Goal: Entertainment & Leisure: Consume media (video, audio)

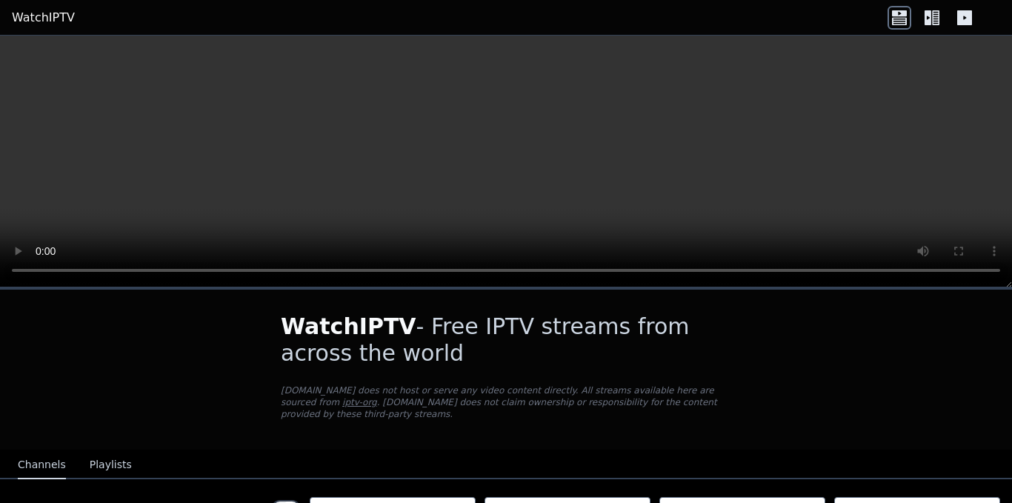
click at [927, 17] on icon at bounding box center [932, 18] width 24 height 24
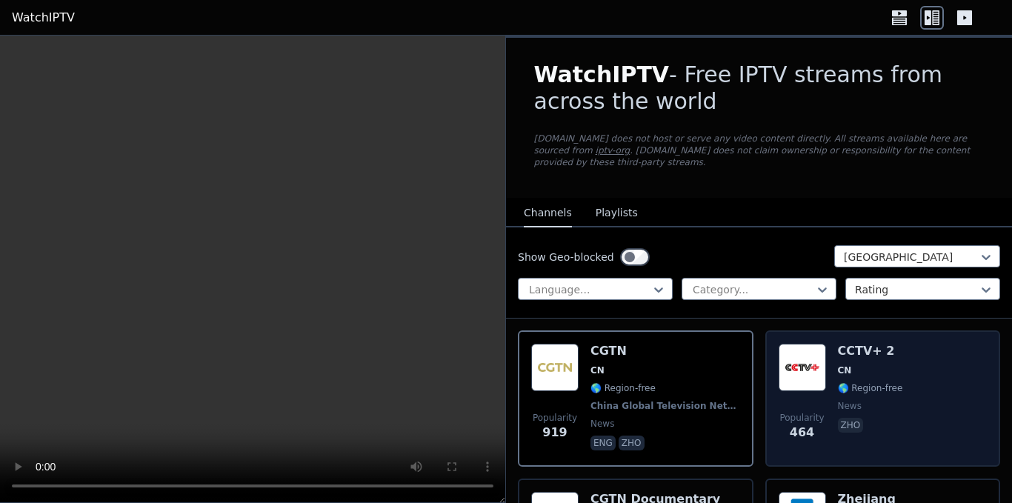
click at [822, 359] on div "Popularity 464 CCTV+ 2 CN 🌎 Region-free news zho" at bounding box center [883, 399] width 209 height 110
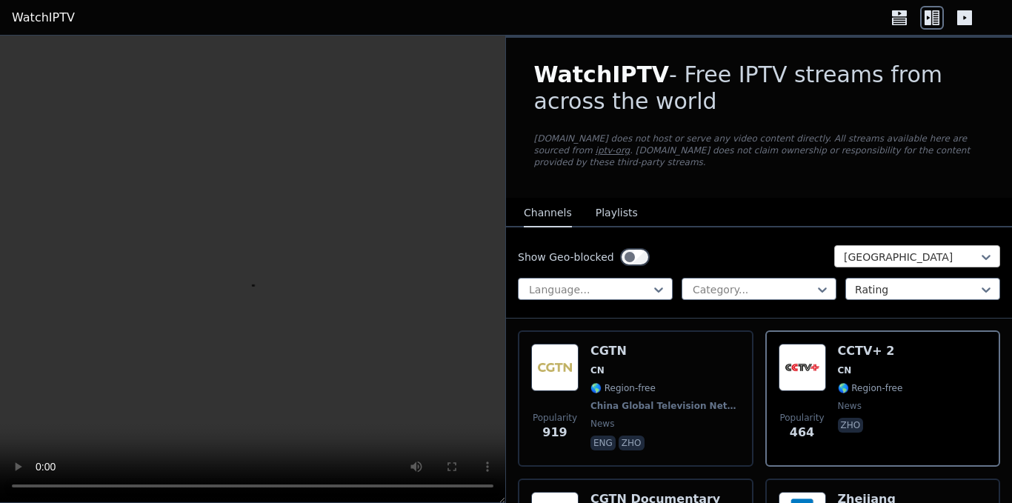
click at [868, 250] on div at bounding box center [911, 257] width 135 height 15
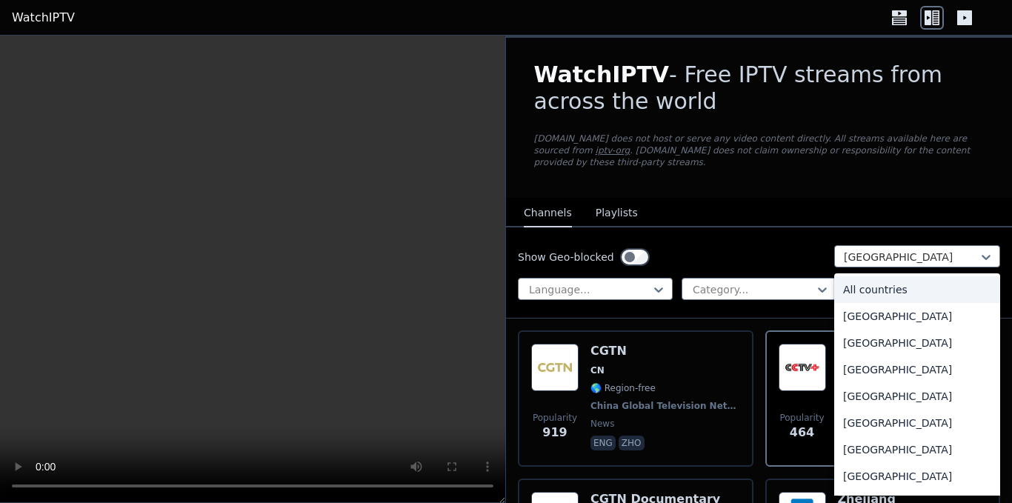
click at [918, 282] on div "All countries" at bounding box center [917, 289] width 166 height 27
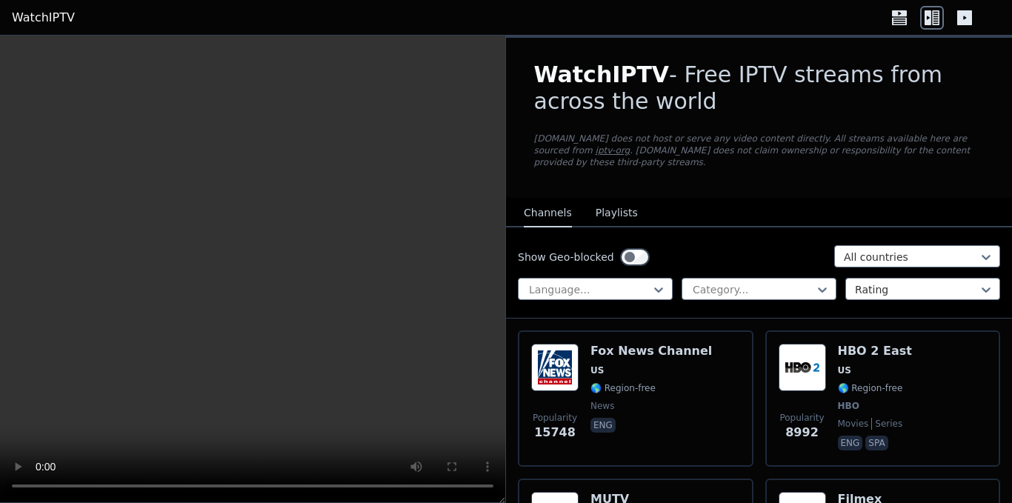
drag, startPoint x: 513, startPoint y: 241, endPoint x: 600, endPoint y: 244, distance: 87.5
click at [600, 244] on div "Show Geo-blocked All countries Language... Category... Rating" at bounding box center [759, 272] width 506 height 91
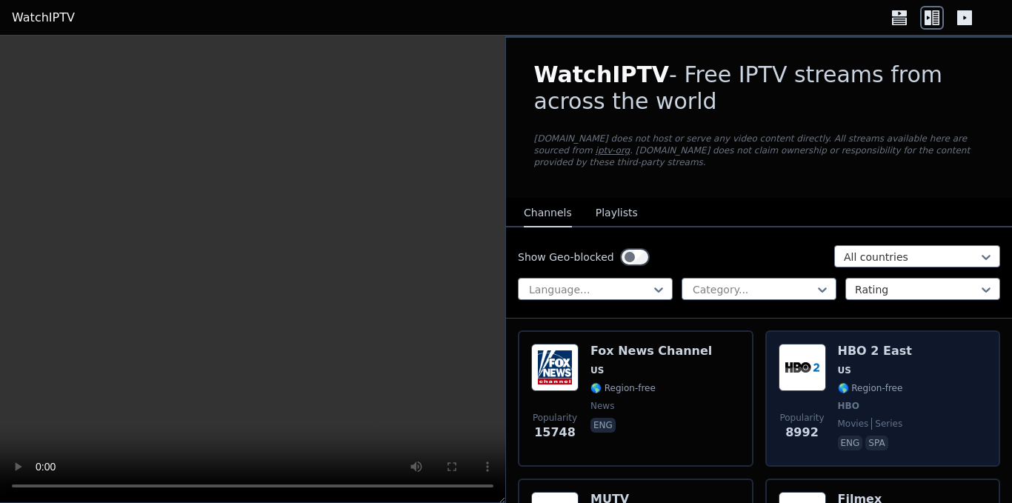
click at [807, 362] on img at bounding box center [802, 367] width 47 height 47
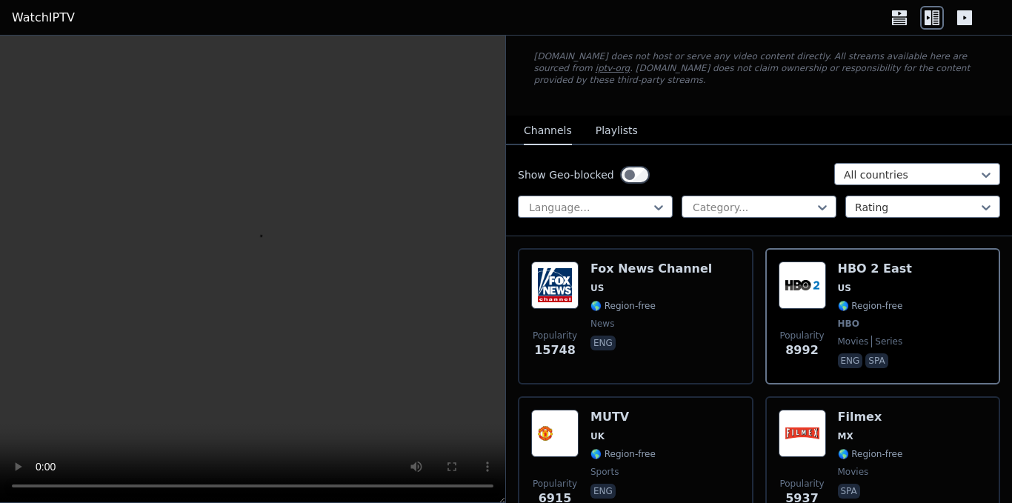
scroll to position [74, 0]
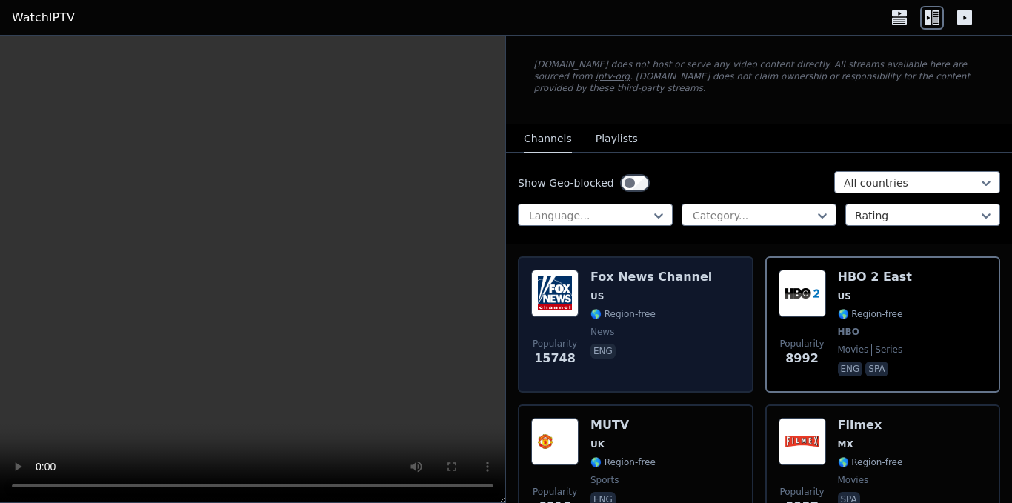
click at [631, 326] on span "news" at bounding box center [650, 332] width 121 height 12
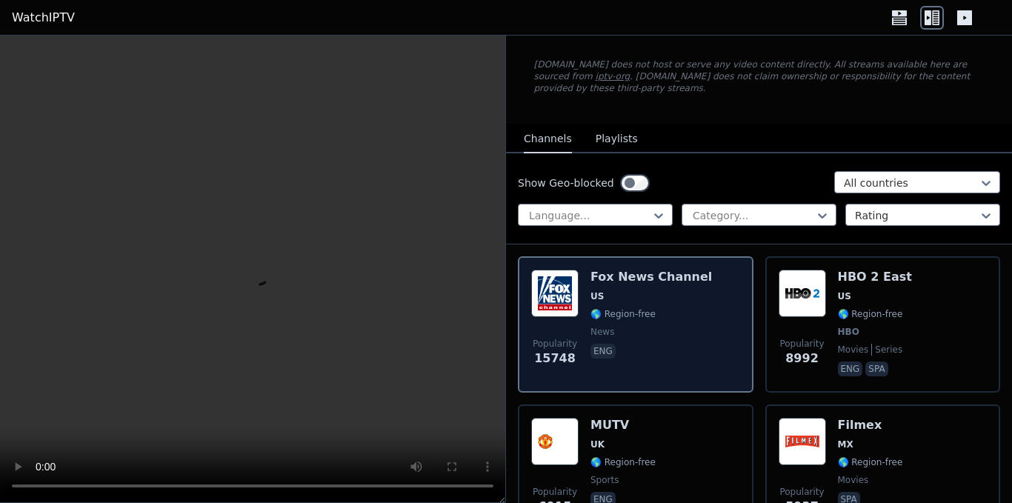
click at [631, 326] on span "news" at bounding box center [650, 332] width 121 height 12
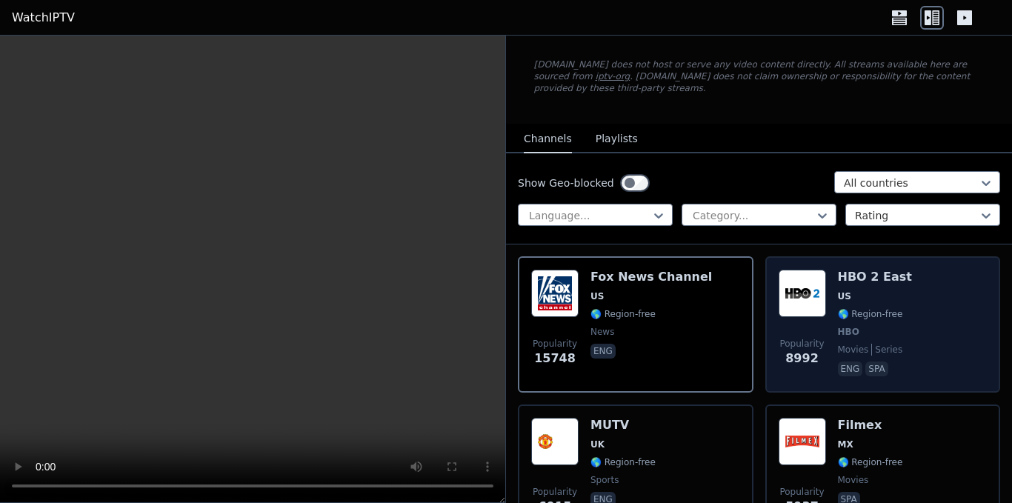
click at [819, 309] on div "Popularity 8992" at bounding box center [802, 325] width 47 height 110
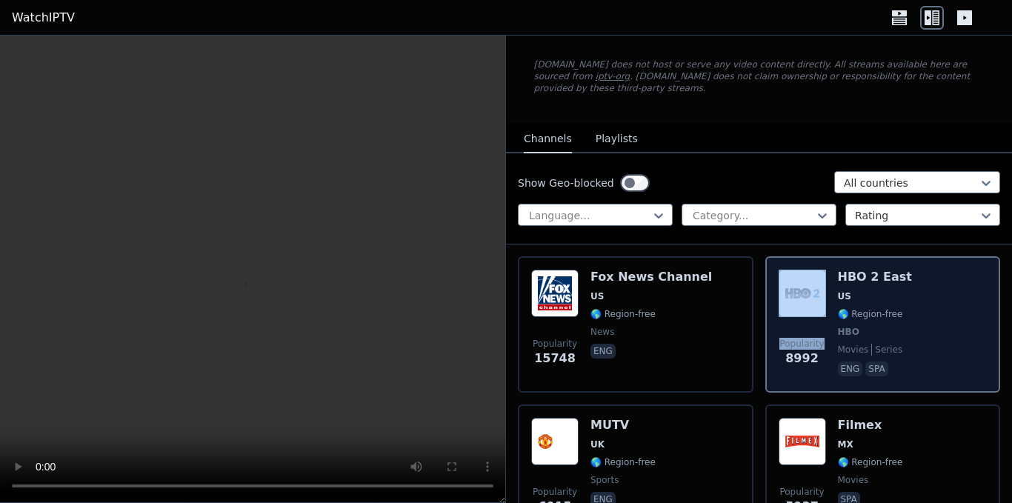
click at [819, 309] on div "Popularity 8992" at bounding box center [802, 325] width 47 height 110
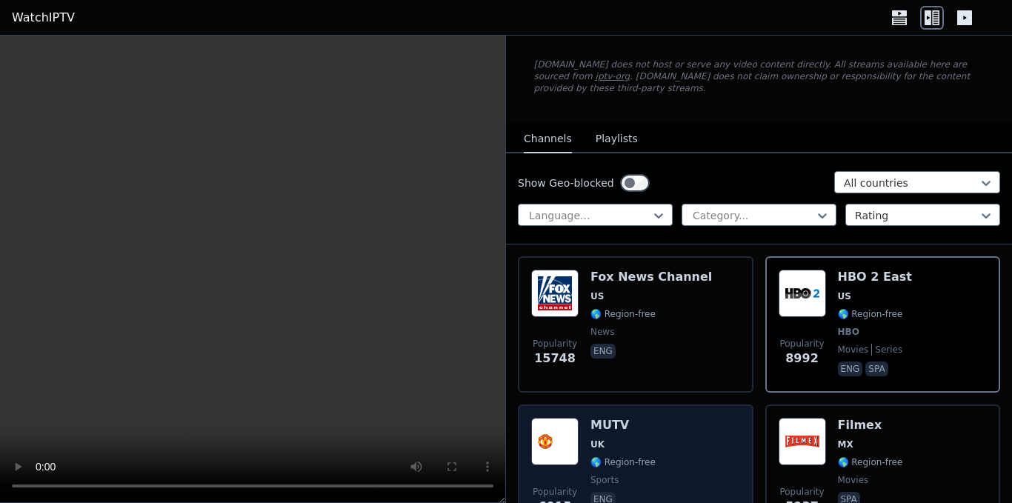
click at [615, 456] on span "🌎 Region-free" at bounding box center [622, 462] width 65 height 12
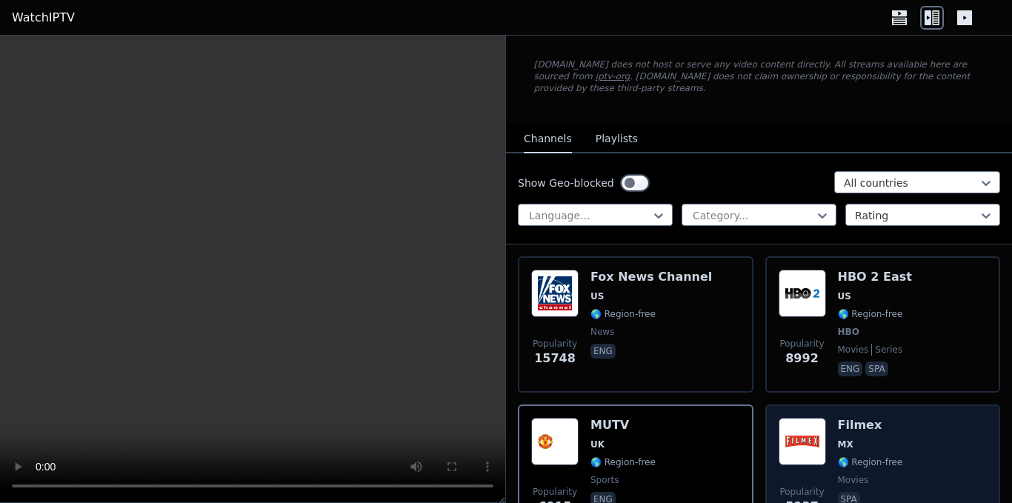
click at [838, 439] on span "MX" at bounding box center [846, 445] width 16 height 12
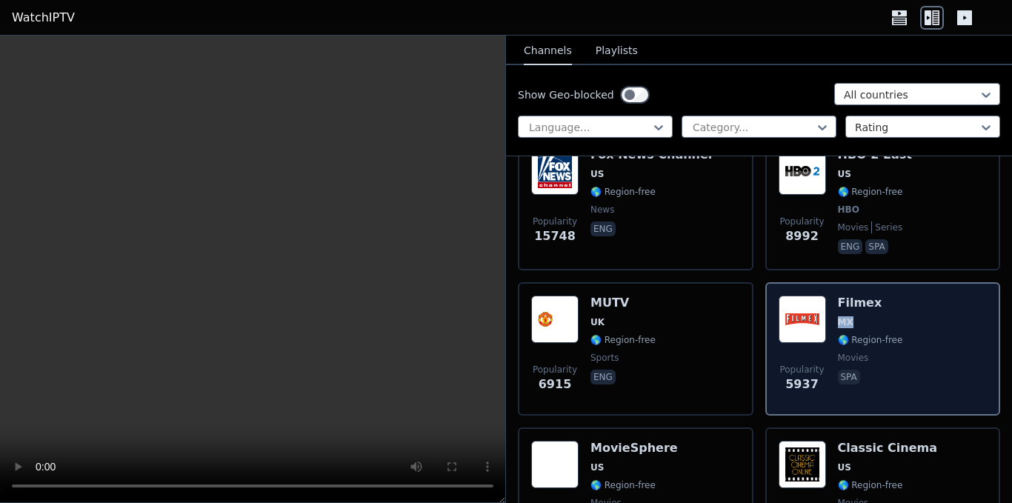
scroll to position [222, 0]
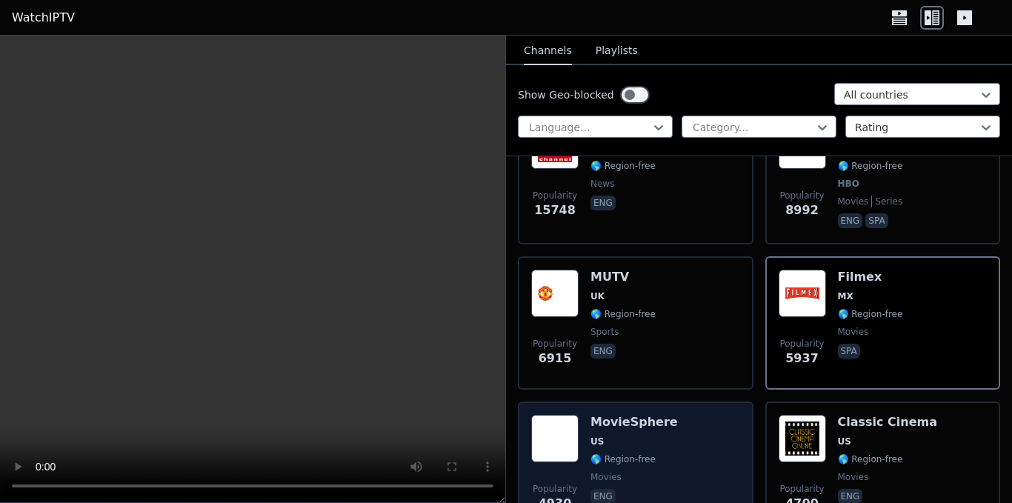
click at [655, 422] on div "MovieSphere US 🌎 Region-free movies eng" at bounding box center [633, 468] width 87 height 107
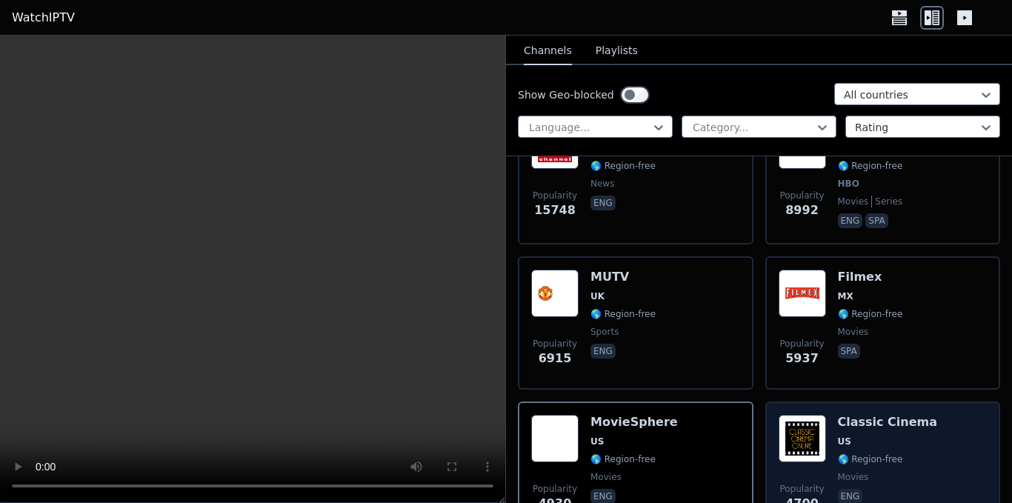
click at [822, 428] on div "Popularity 4700 Classic Cinema US 🌎 Region-free movies eng" at bounding box center [883, 468] width 209 height 107
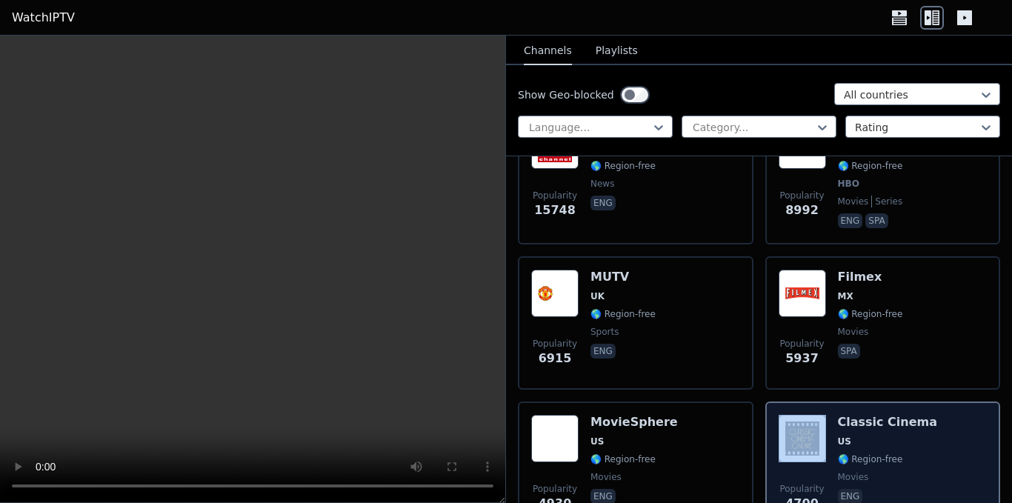
click at [822, 428] on div "Popularity 4700 Classic Cinema US 🌎 Region-free movies eng" at bounding box center [883, 468] width 209 height 107
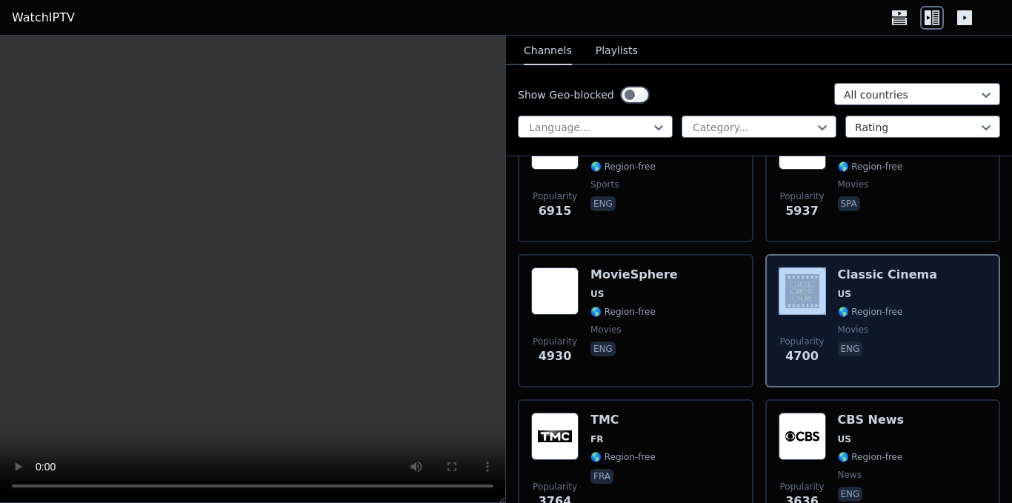
scroll to position [370, 0]
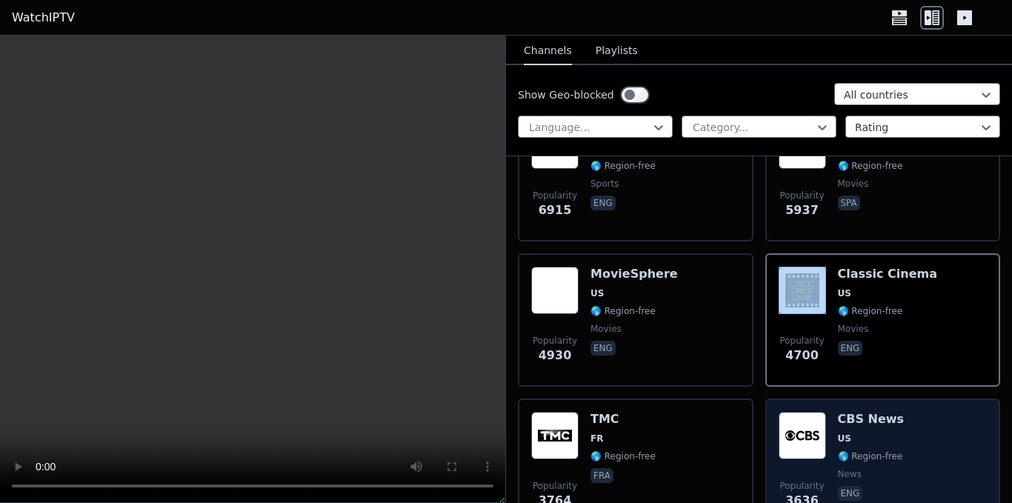
click at [789, 433] on img at bounding box center [802, 435] width 47 height 47
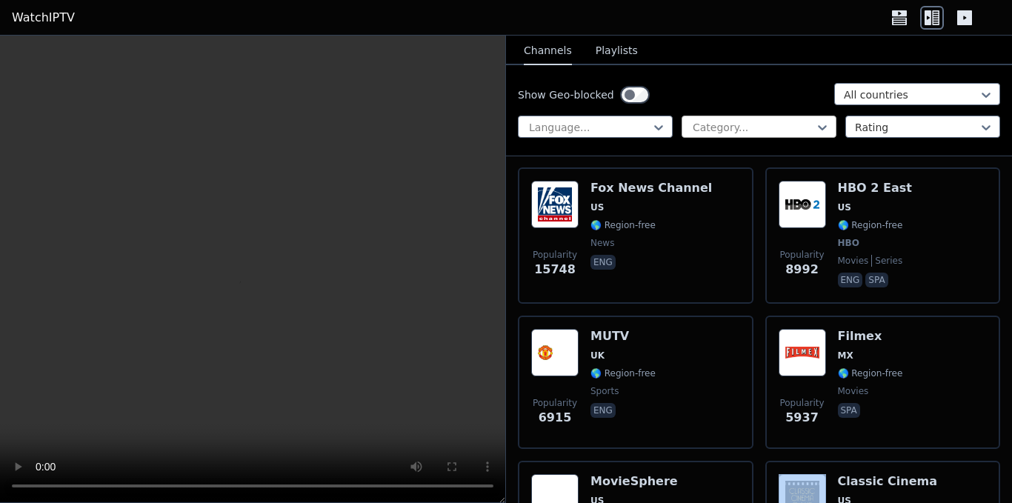
scroll to position [148, 0]
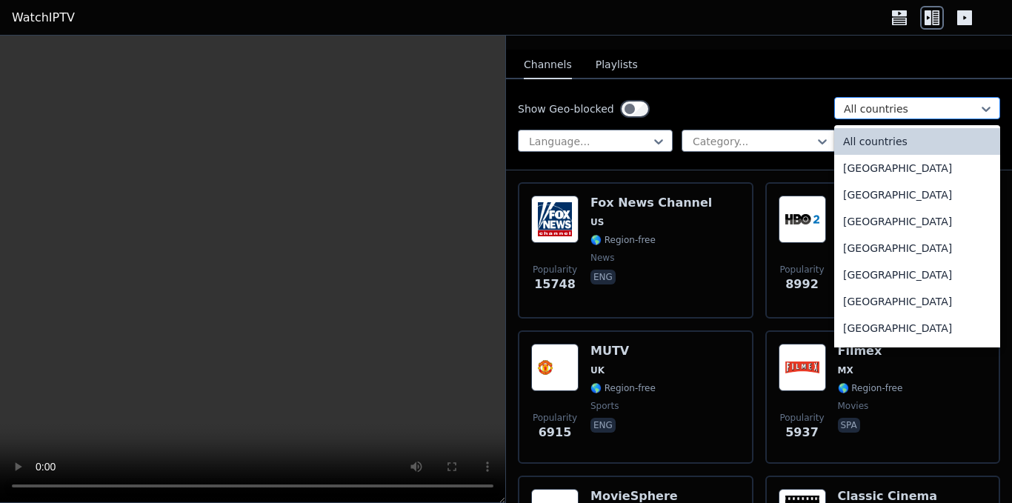
click at [859, 101] on div at bounding box center [911, 108] width 135 height 15
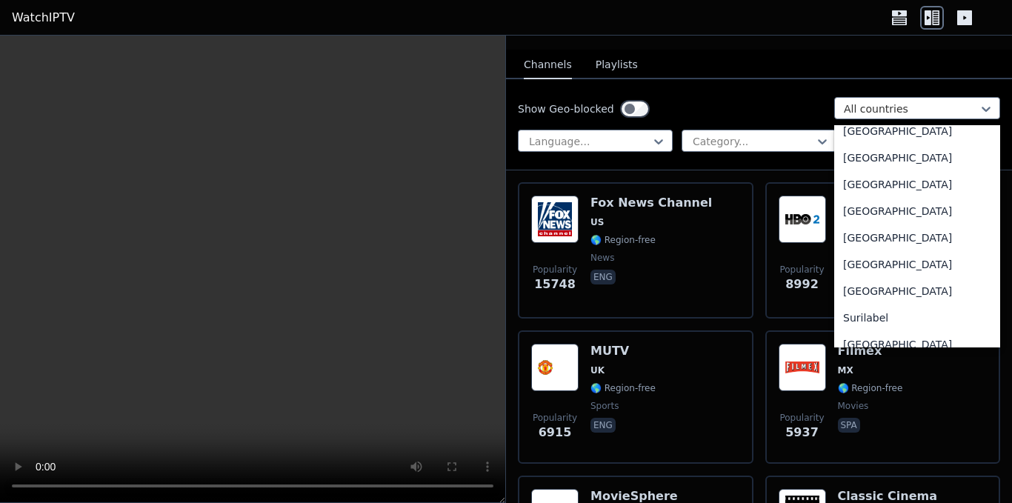
scroll to position [5100, 0]
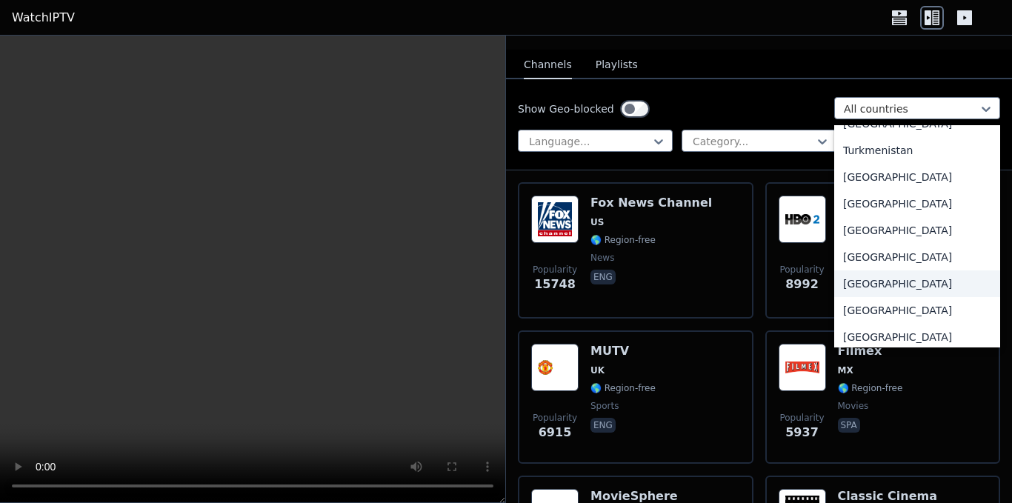
click at [876, 275] on div "[GEOGRAPHIC_DATA]" at bounding box center [917, 283] width 166 height 27
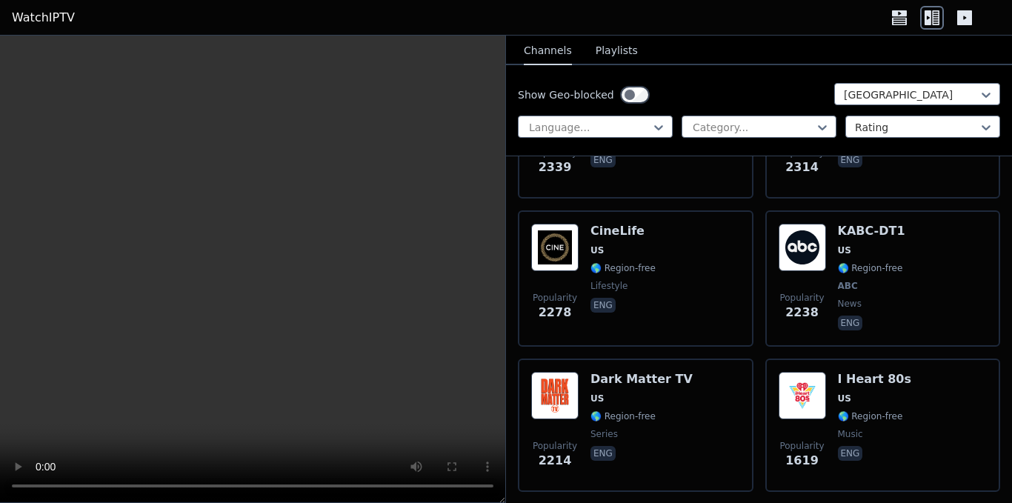
scroll to position [741, 0]
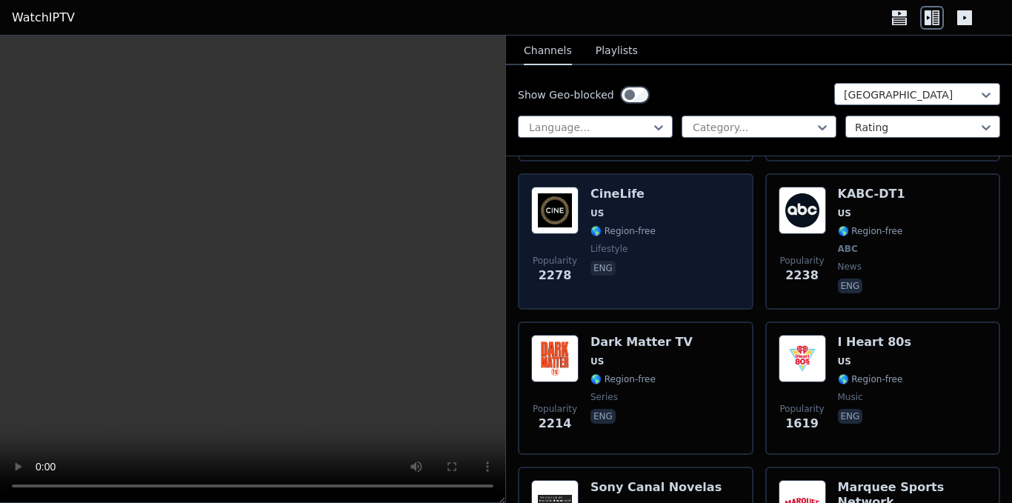
click at [662, 224] on div "Popularity 2278 CineLife US 🌎 Region-free lifestyle eng" at bounding box center [635, 242] width 209 height 110
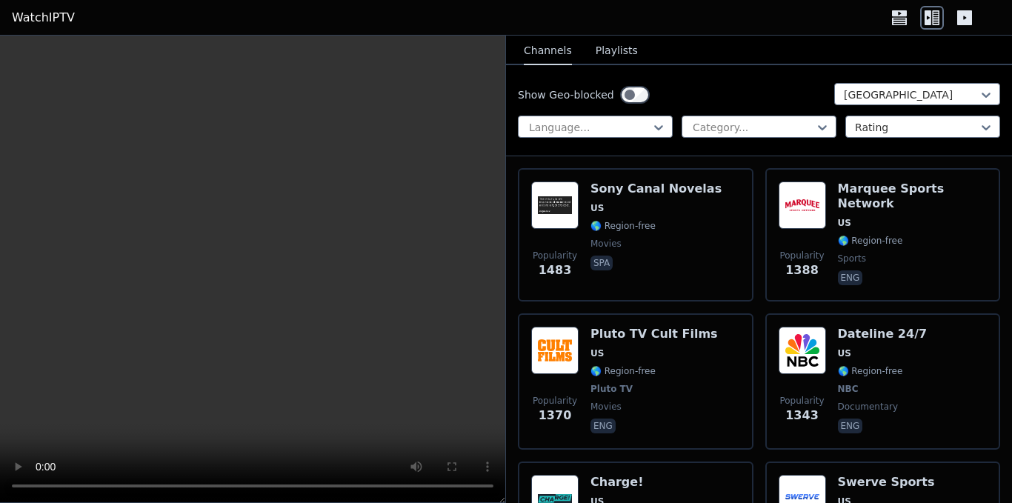
scroll to position [1111, 0]
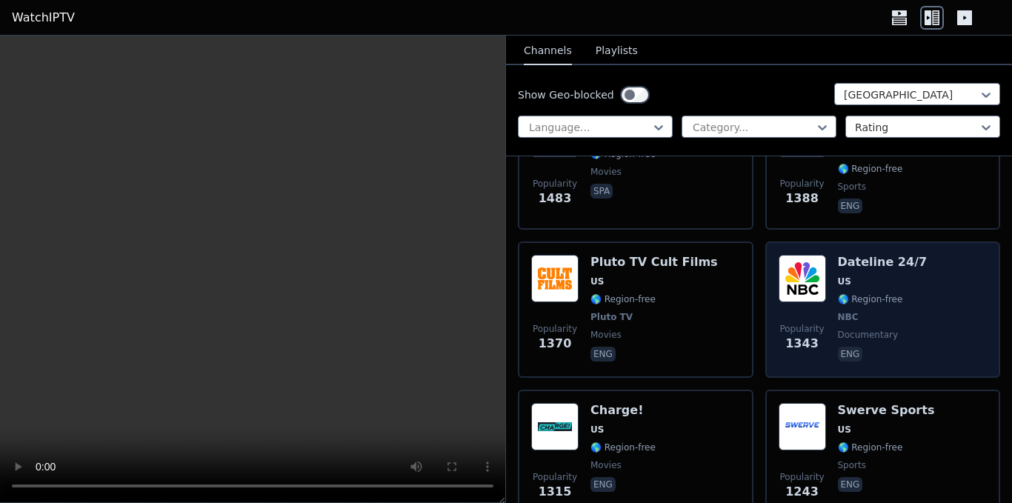
click at [809, 278] on img at bounding box center [802, 278] width 47 height 47
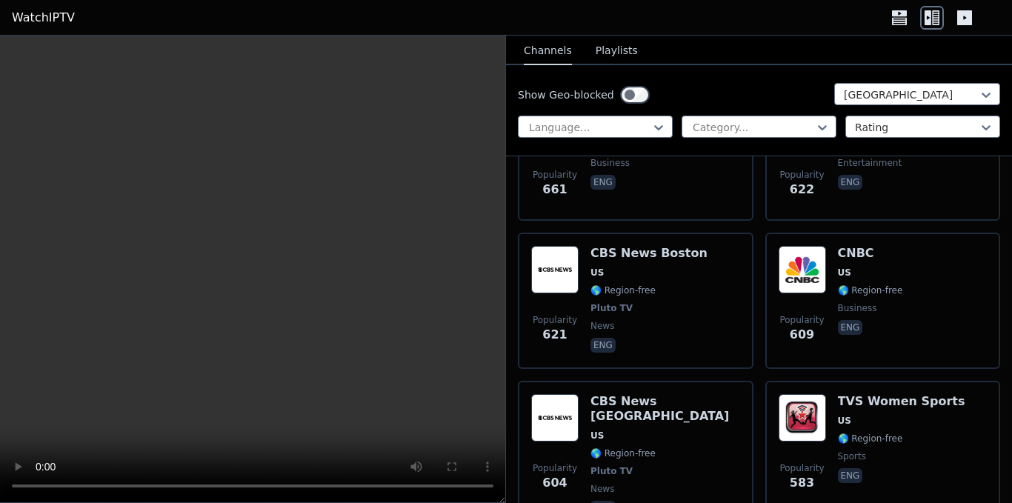
scroll to position [4223, 0]
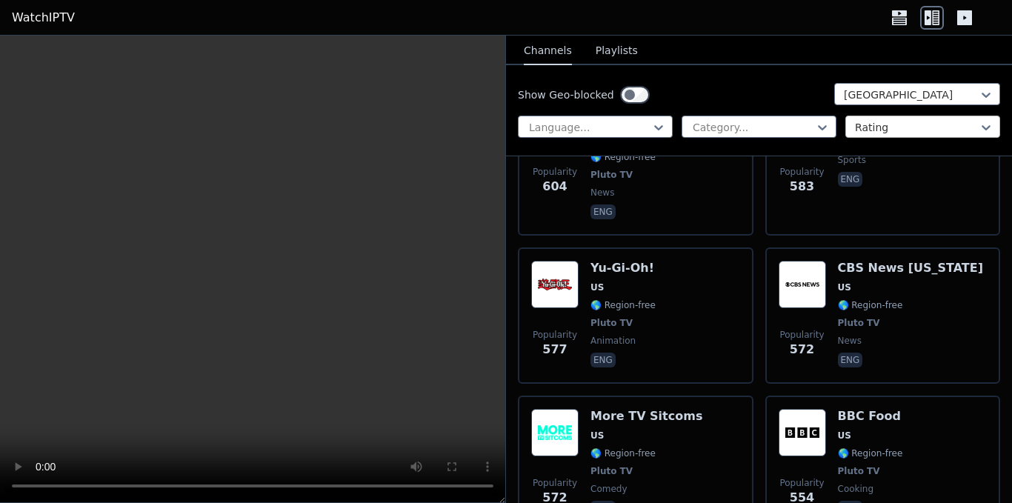
click at [878, 122] on div at bounding box center [917, 127] width 124 height 15
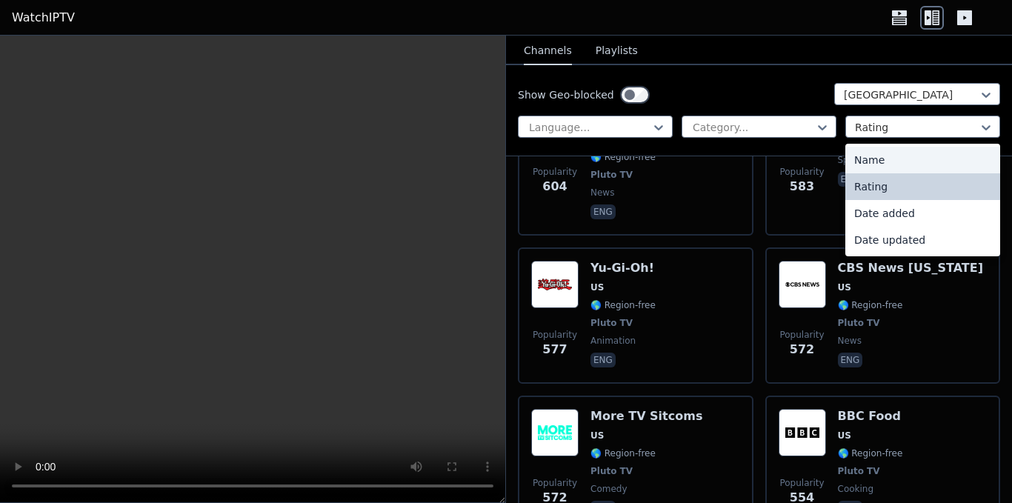
click at [872, 155] on div "Name" at bounding box center [922, 160] width 155 height 27
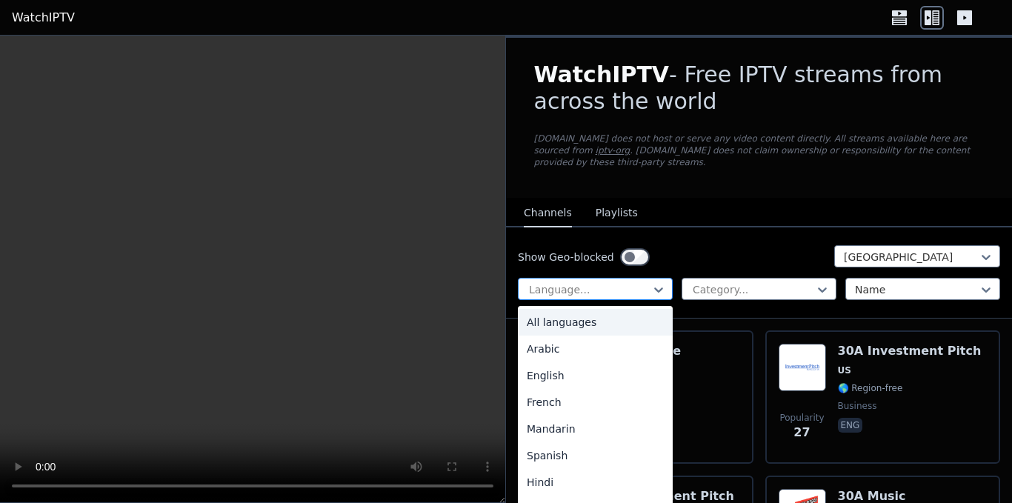
click at [622, 282] on div at bounding box center [589, 289] width 124 height 15
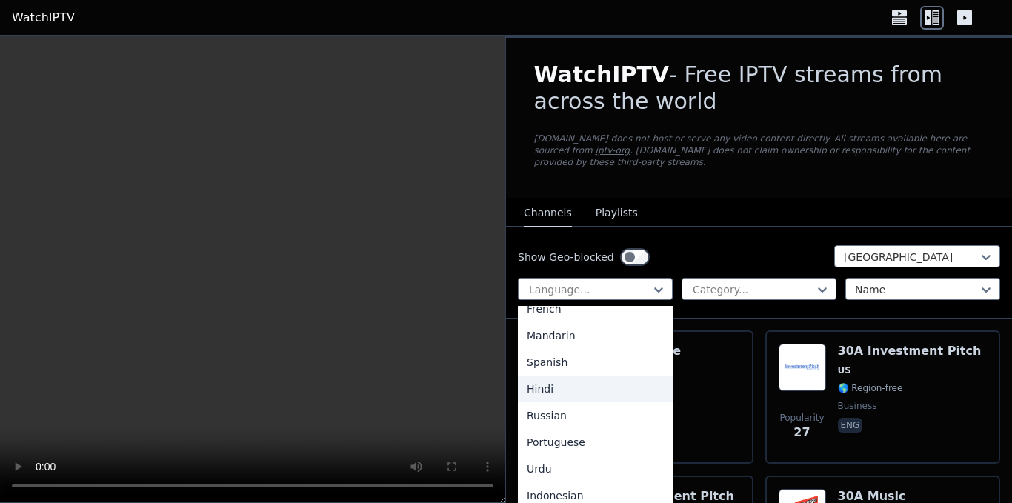
scroll to position [19, 0]
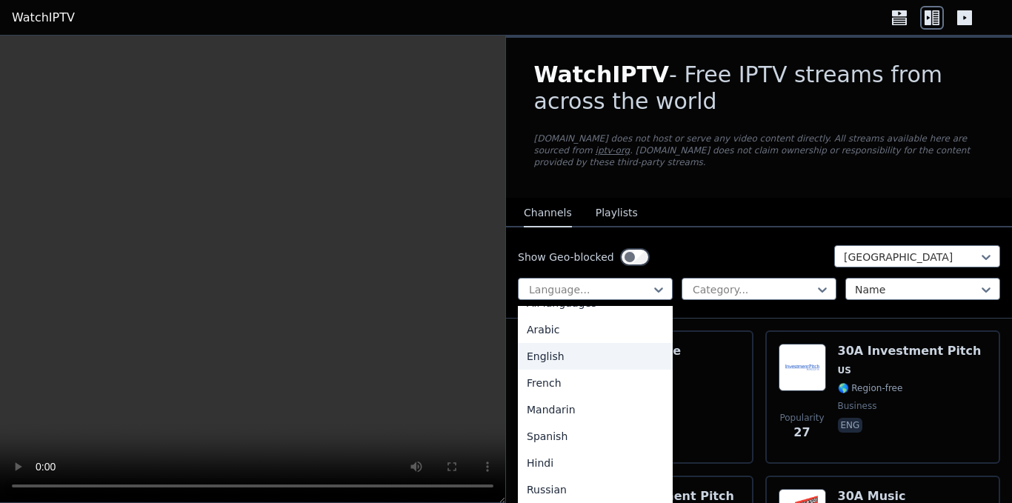
click at [595, 344] on div "English" at bounding box center [595, 356] width 155 height 27
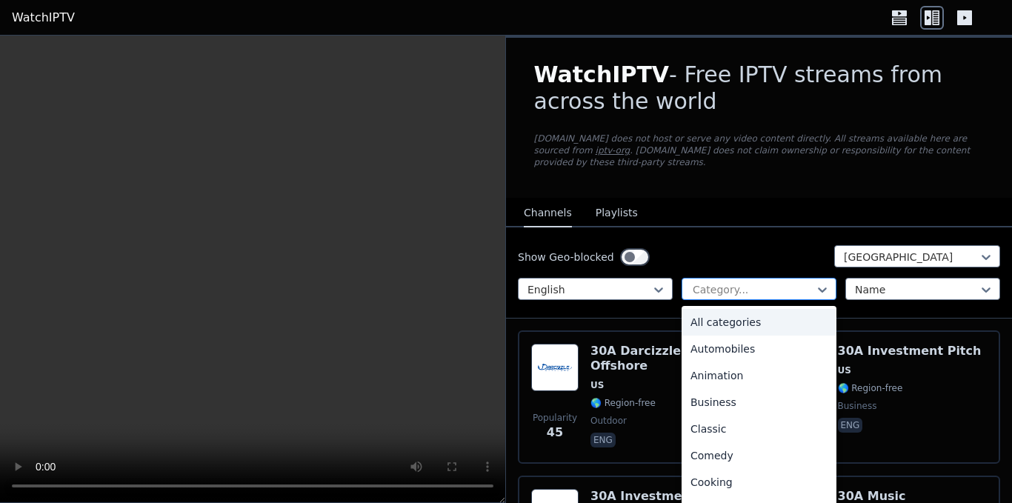
click at [797, 282] on div at bounding box center [753, 289] width 124 height 15
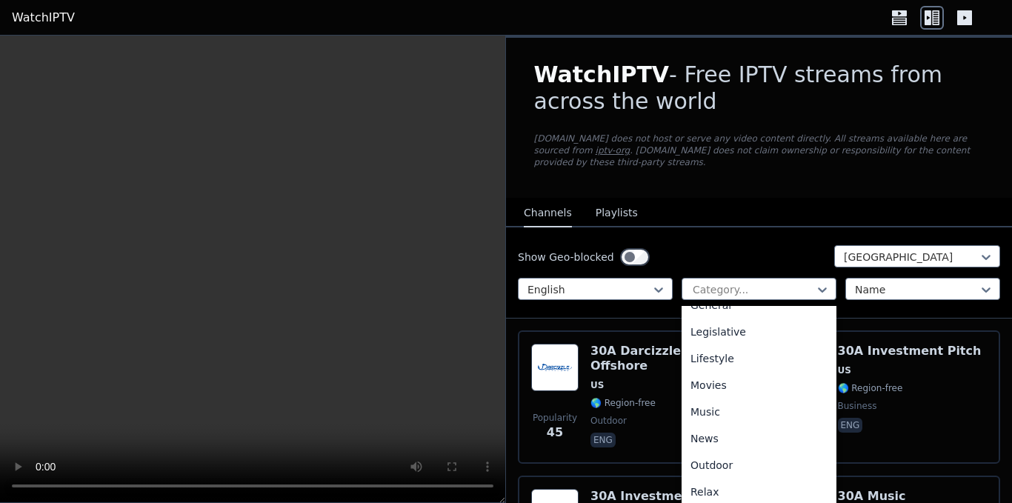
scroll to position [340, 0]
click at [744, 422] on div "News" at bounding box center [759, 435] width 155 height 27
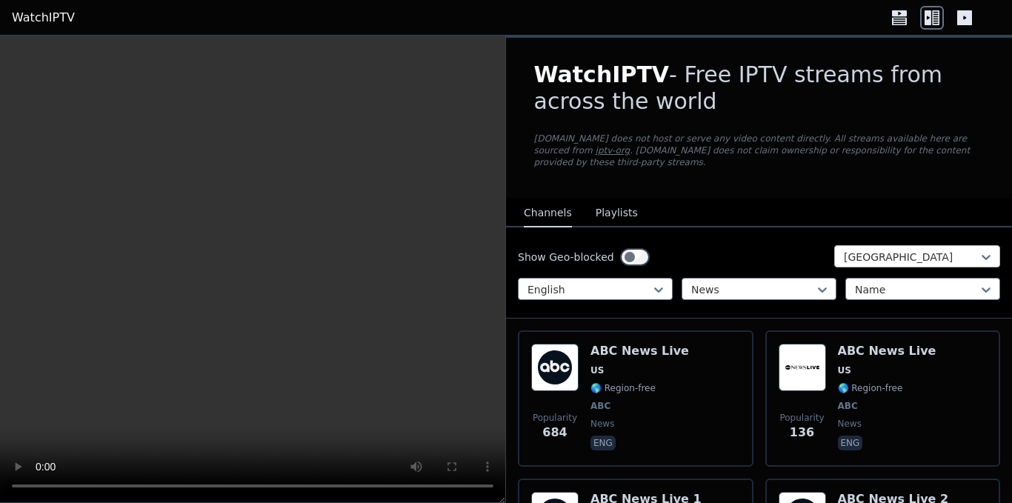
click at [925, 250] on div at bounding box center [911, 257] width 135 height 15
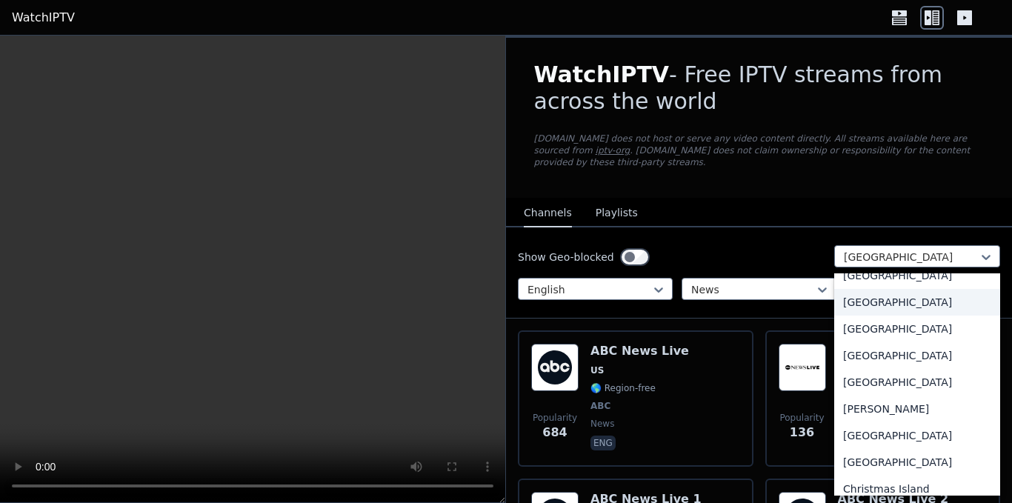
scroll to position [889, 0]
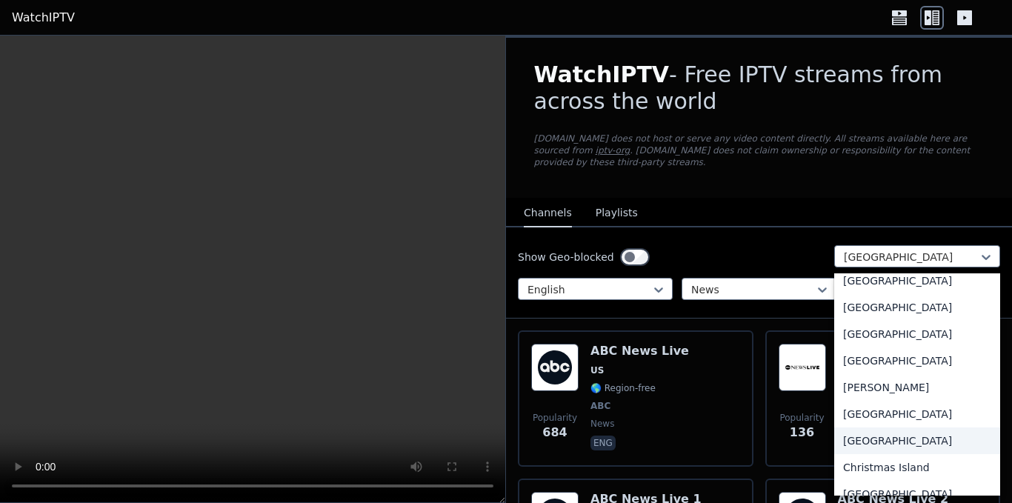
click at [868, 433] on div "[GEOGRAPHIC_DATA]" at bounding box center [917, 440] width 166 height 27
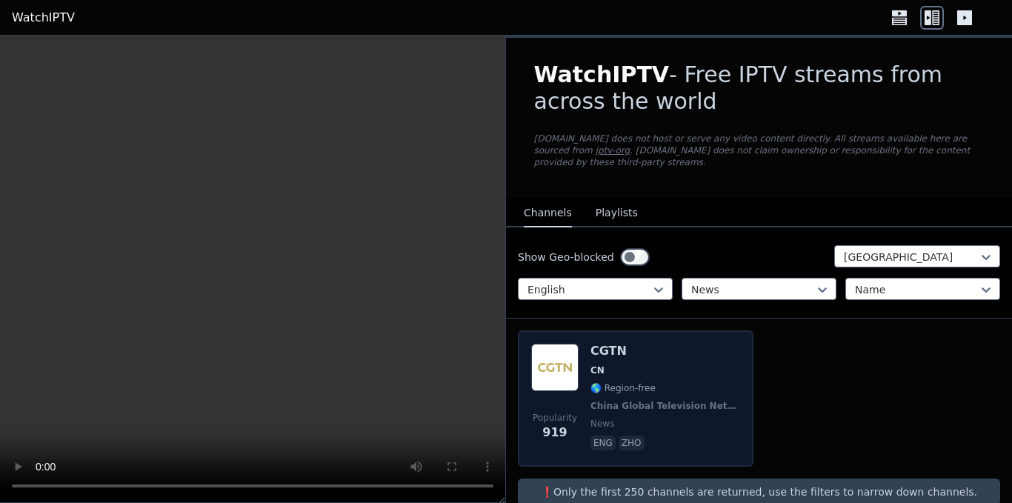
click at [647, 364] on span "CN" at bounding box center [665, 370] width 150 height 12
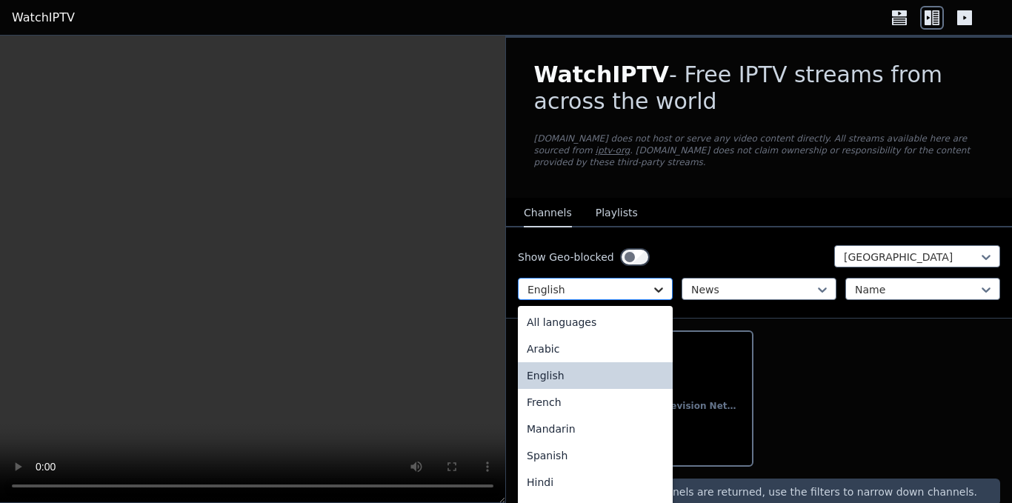
click at [659, 282] on icon at bounding box center [658, 289] width 15 height 15
click at [621, 309] on div "All languages" at bounding box center [595, 322] width 155 height 27
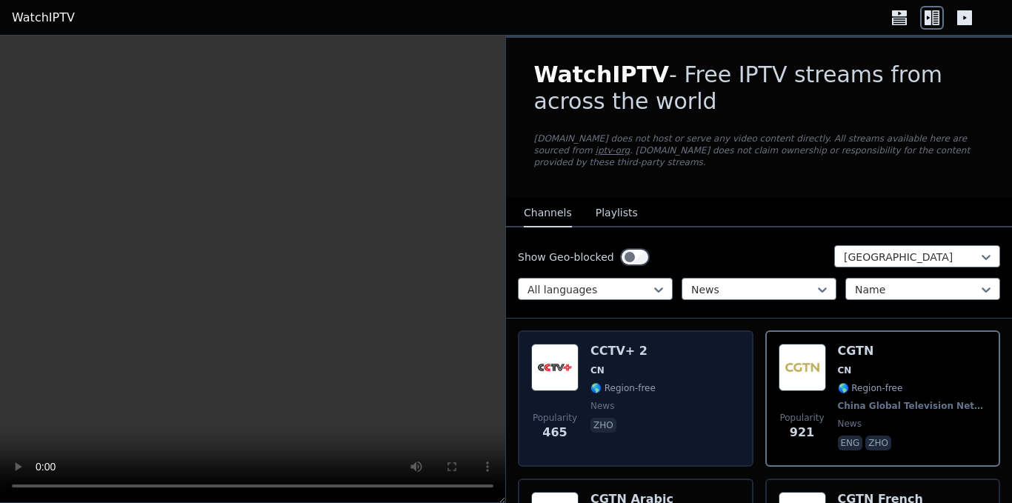
click at [654, 373] on div "Popularity 465 CCTV+ 2 CN 🌎 Region-free news zho" at bounding box center [635, 399] width 209 height 110
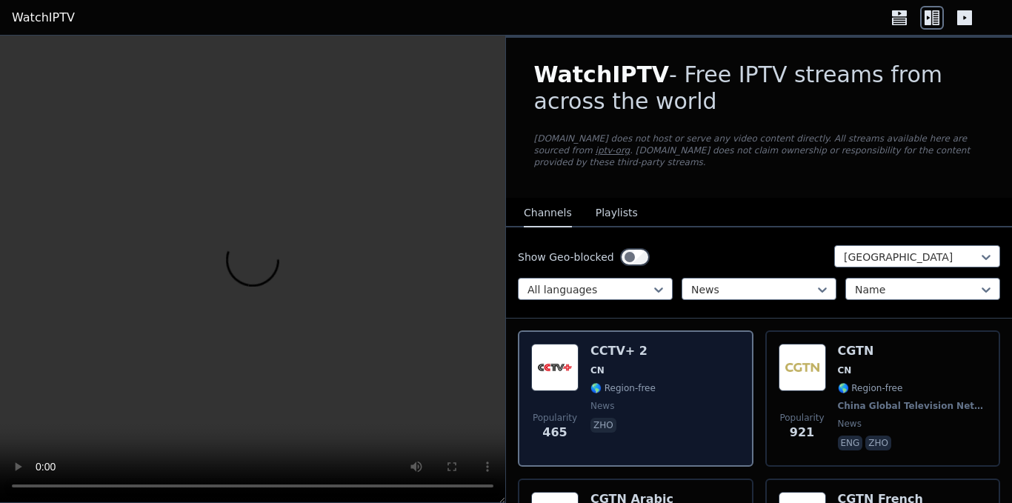
click at [654, 373] on div "Popularity 465 CCTV+ 2 CN 🌎 Region-free news zho" at bounding box center [635, 399] width 209 height 110
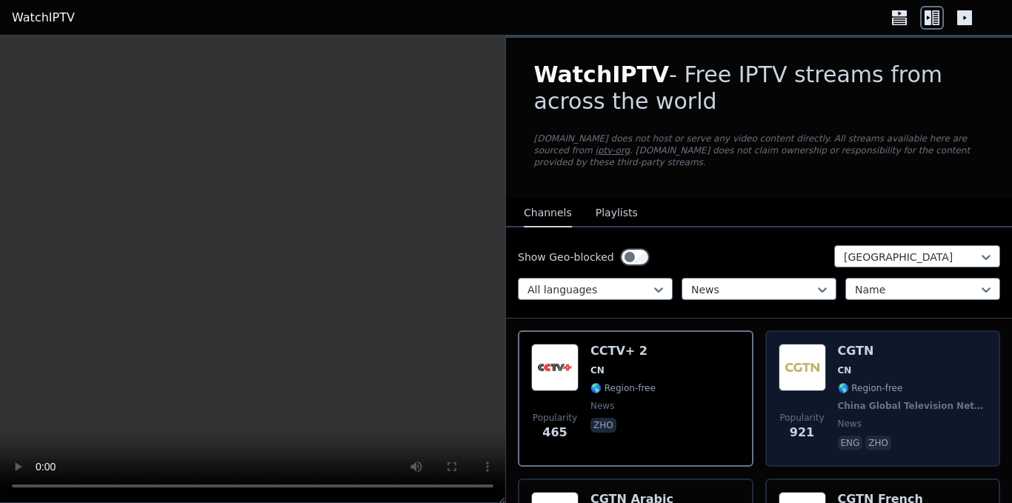
click at [785, 364] on img at bounding box center [802, 367] width 47 height 47
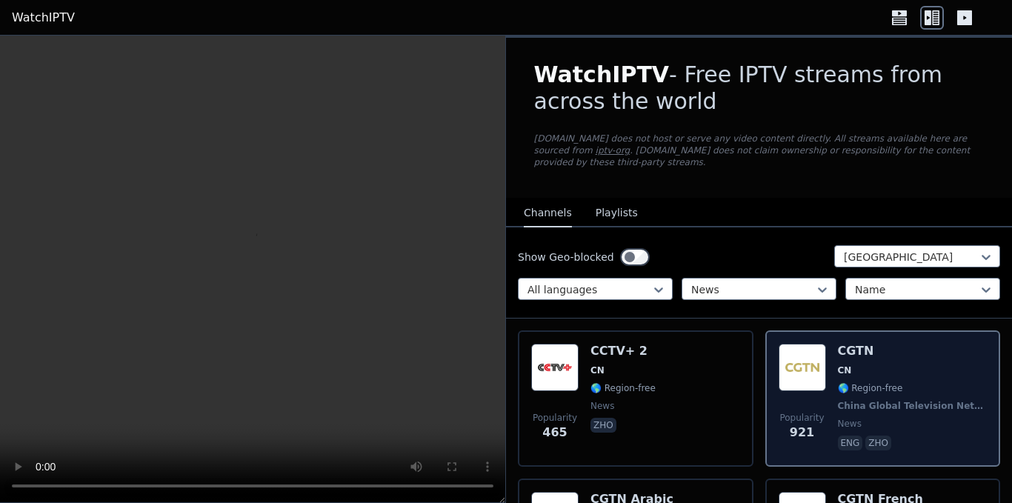
click at [785, 364] on img at bounding box center [802, 367] width 47 height 47
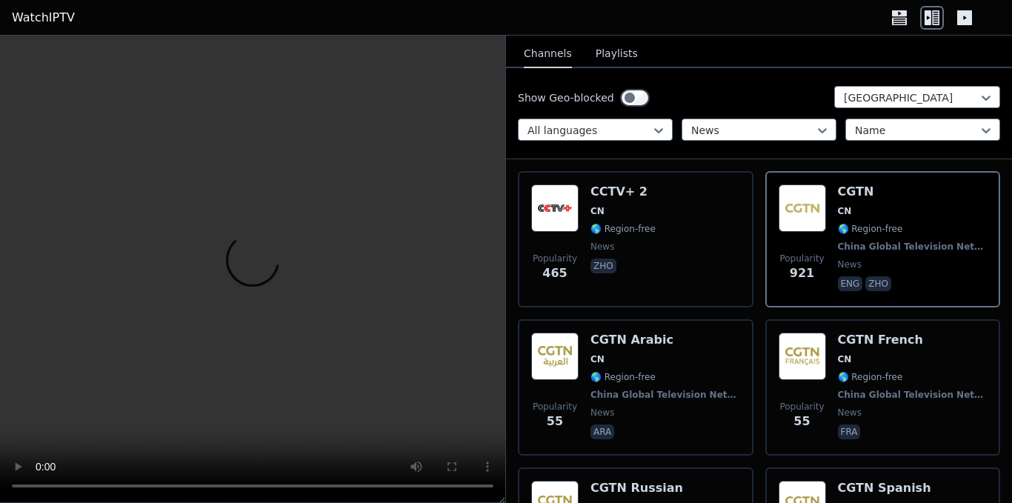
scroll to position [74, 0]
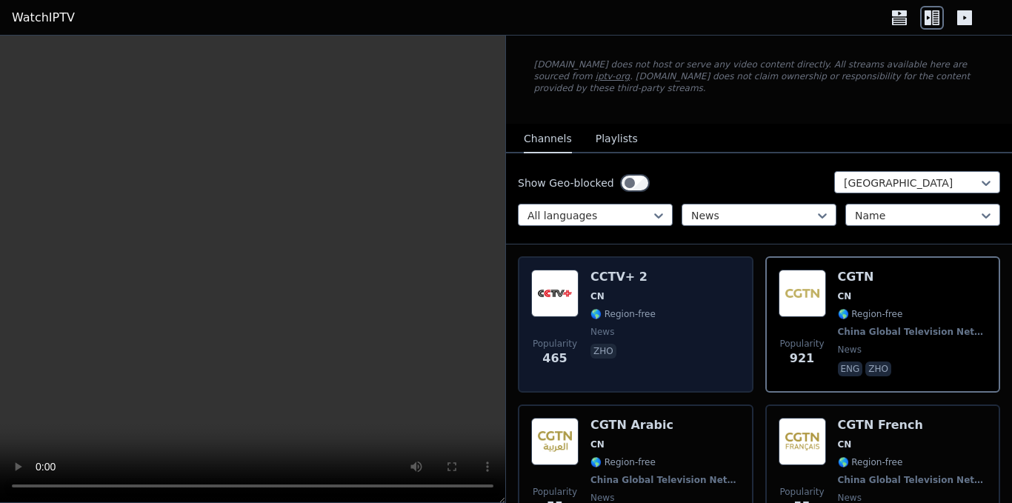
click at [676, 314] on div "Popularity 465 CCTV+ 2 CN 🌎 Region-free news zho" at bounding box center [635, 325] width 209 height 110
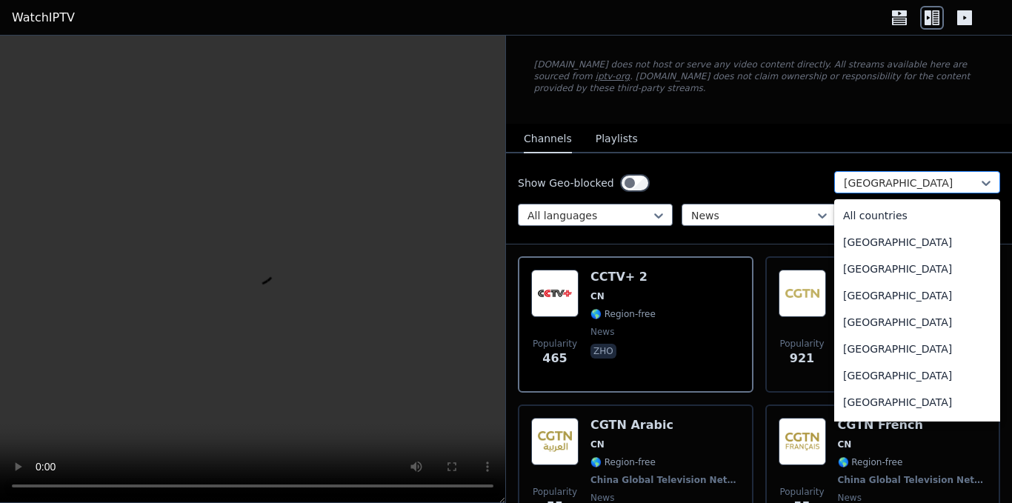
click at [916, 176] on div at bounding box center [911, 183] width 135 height 15
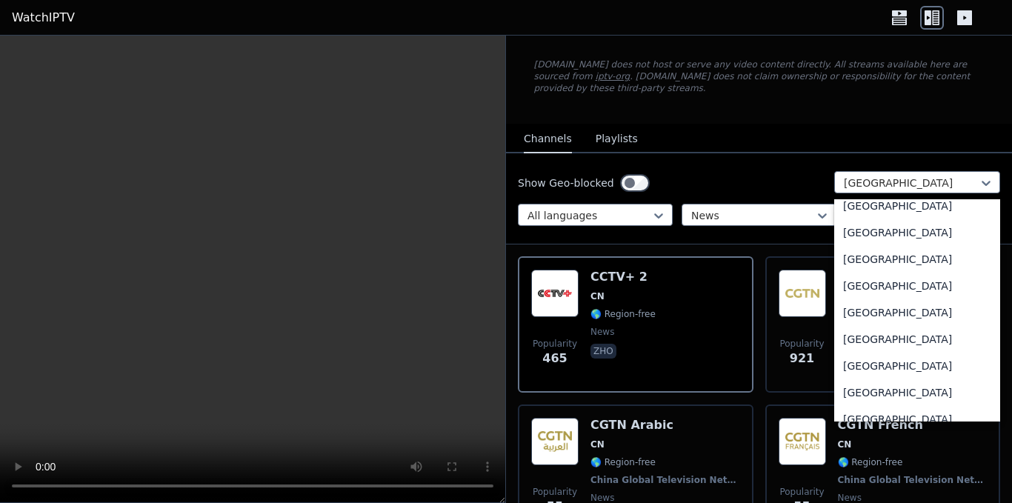
scroll to position [5144, 0]
click at [922, 273] on div "[GEOGRAPHIC_DATA]" at bounding box center [917, 286] width 166 height 27
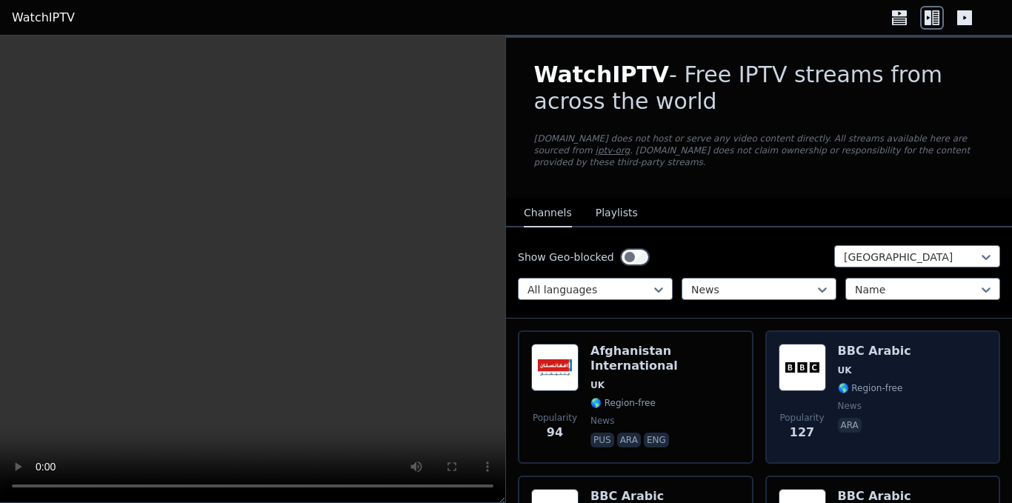
click at [790, 368] on img at bounding box center [802, 367] width 47 height 47
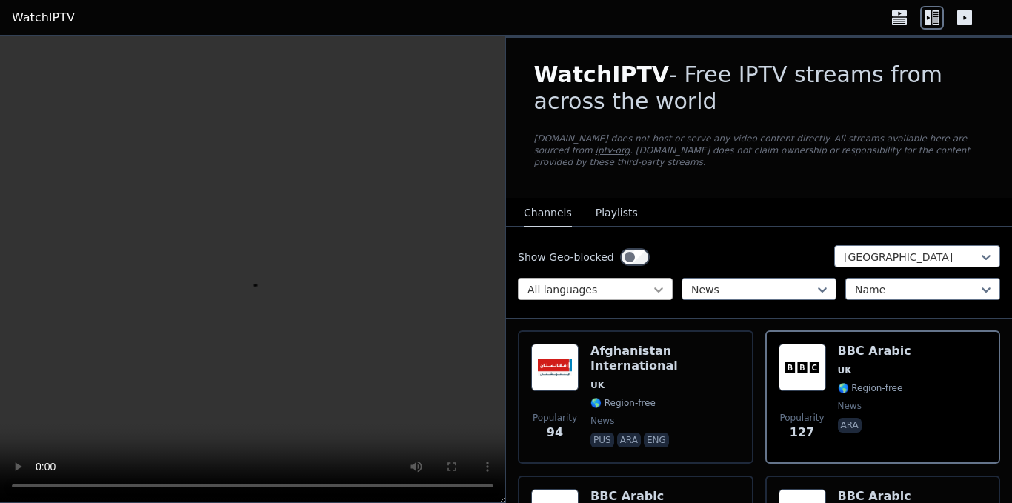
click at [651, 282] on icon at bounding box center [658, 289] width 15 height 15
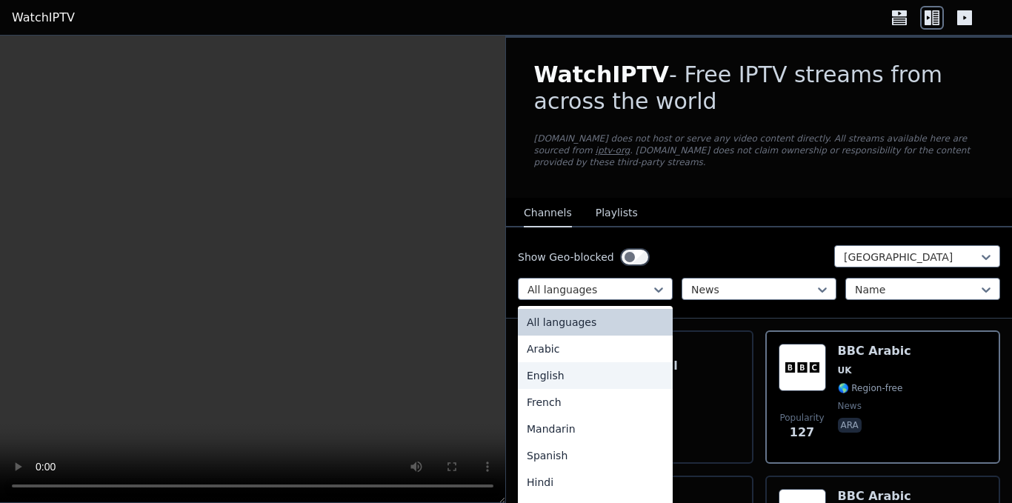
click at [613, 362] on div "English" at bounding box center [595, 375] width 155 height 27
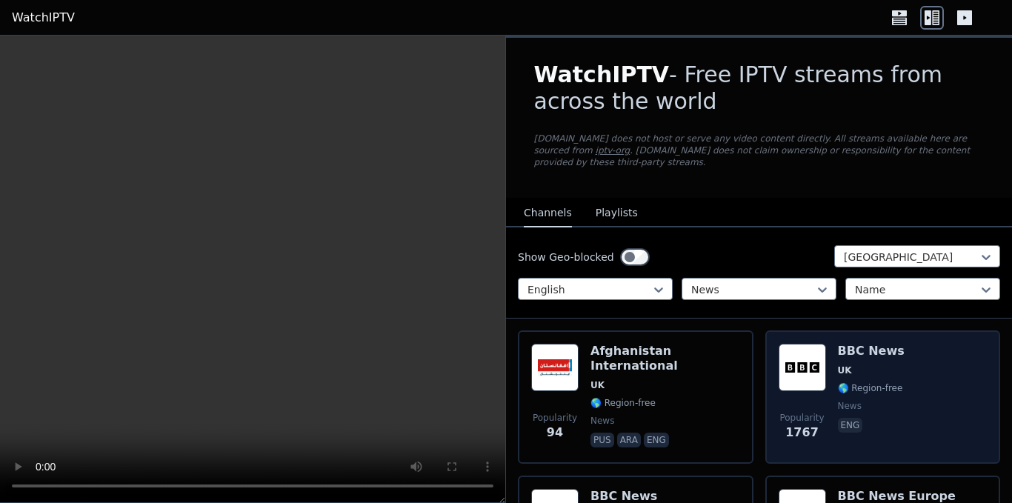
click at [803, 364] on img at bounding box center [802, 367] width 47 height 47
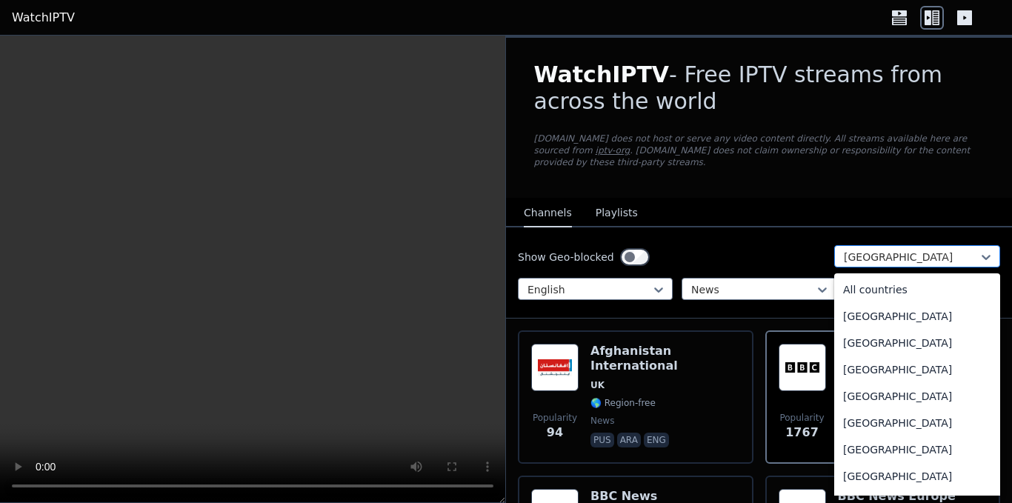
click at [965, 245] on div "[GEOGRAPHIC_DATA]" at bounding box center [917, 256] width 166 height 22
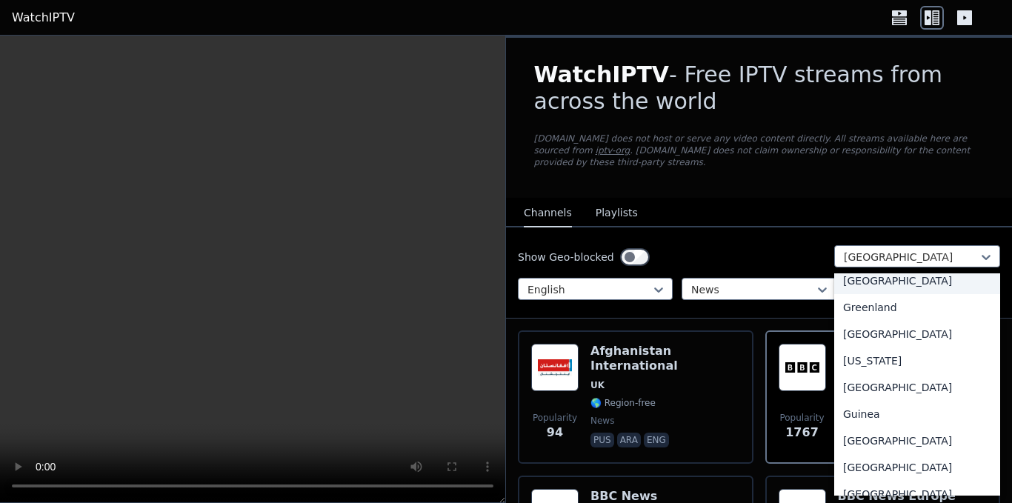
scroll to position [1956, 0]
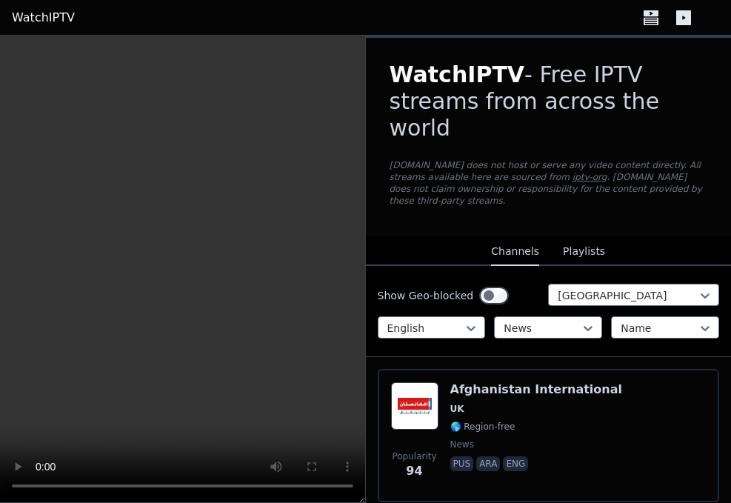
click at [269, 113] on video at bounding box center [182, 269] width 365 height 467
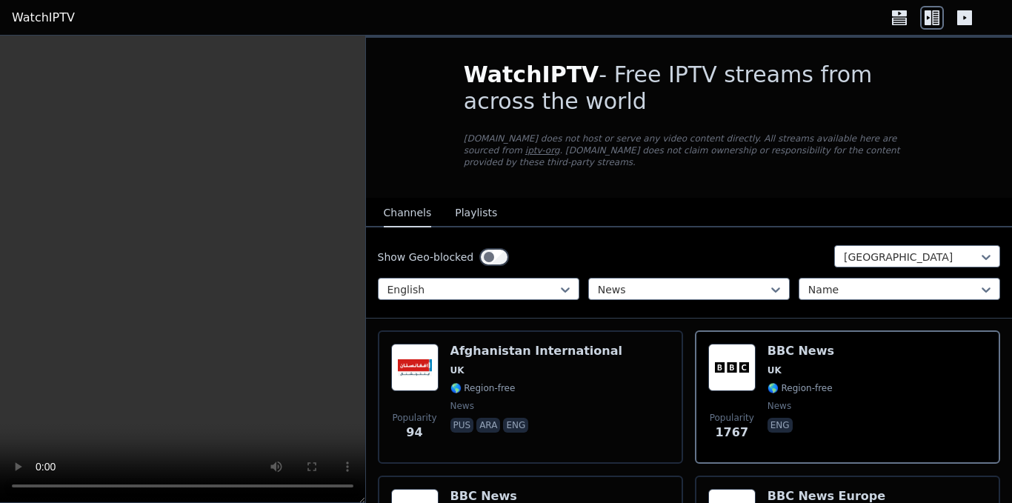
click at [905, 19] on icon at bounding box center [899, 18] width 24 height 24
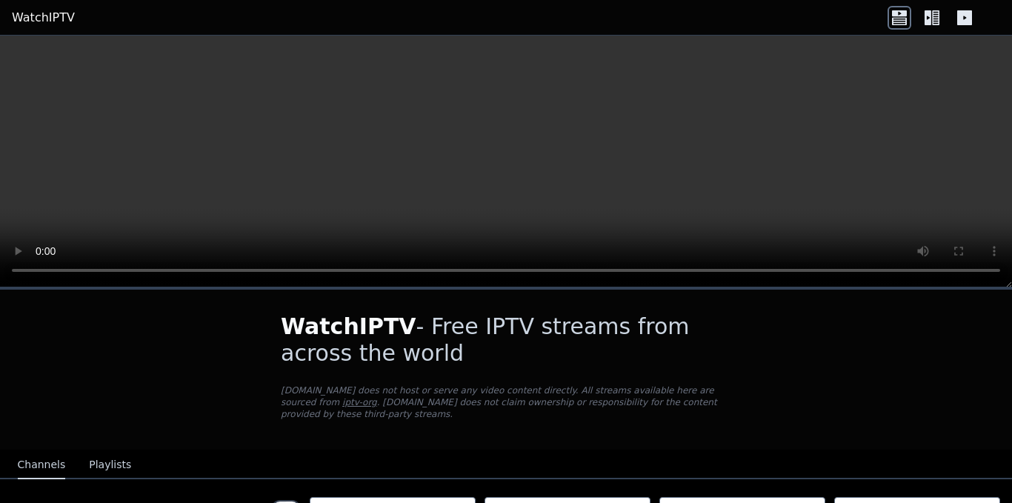
click at [927, 21] on icon at bounding box center [928, 17] width 7 height 15
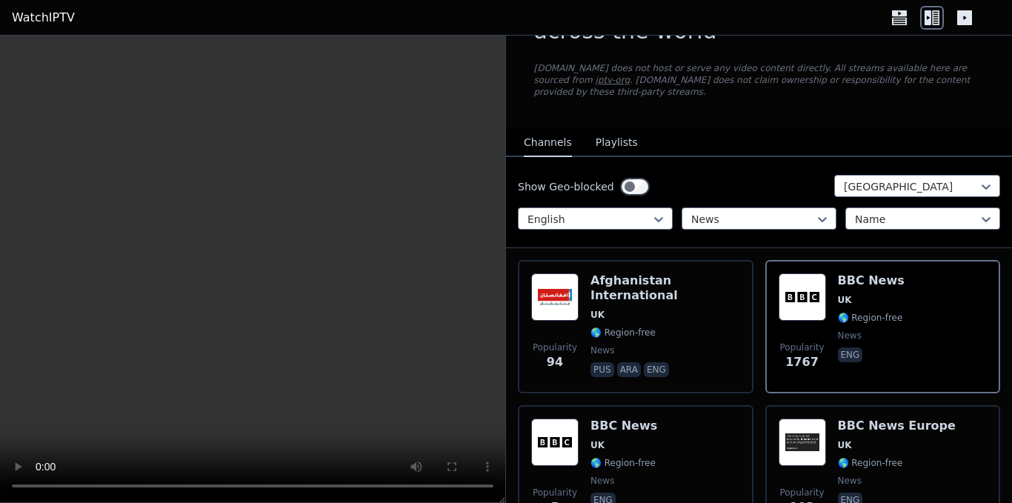
scroll to position [0, 0]
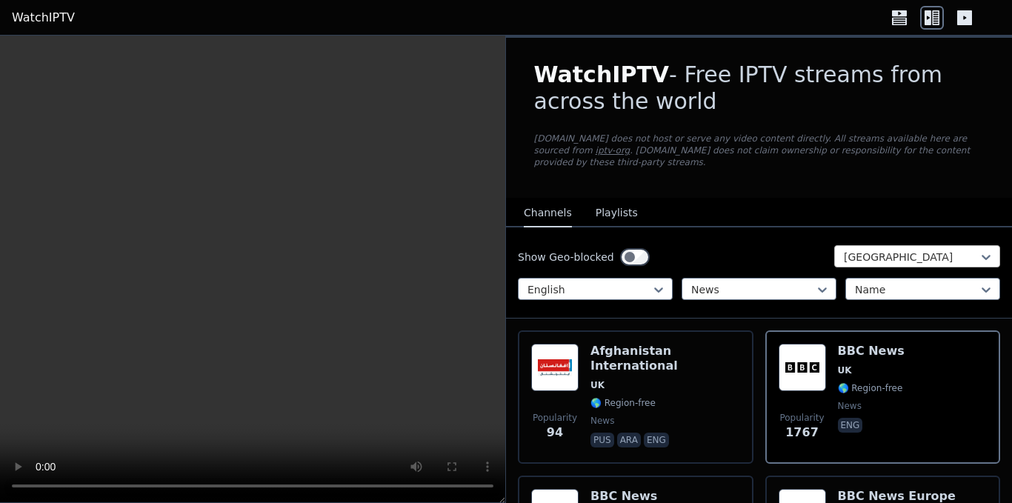
click at [919, 250] on div at bounding box center [911, 257] width 135 height 15
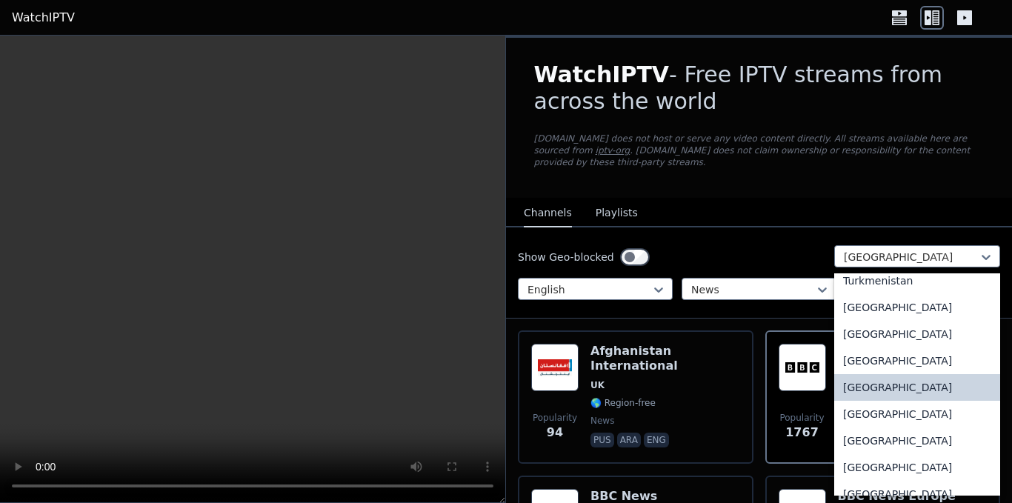
scroll to position [5139, 0]
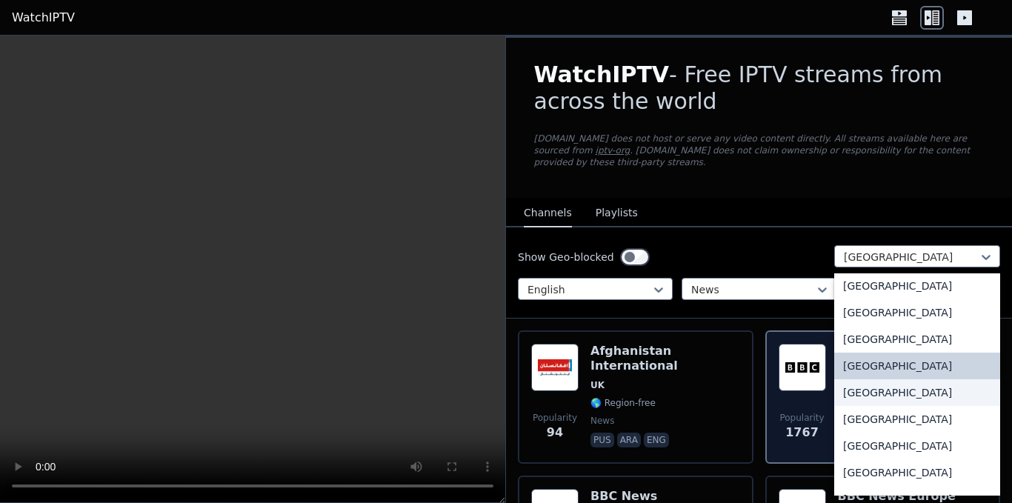
click at [907, 379] on div "[GEOGRAPHIC_DATA]" at bounding box center [917, 392] width 166 height 27
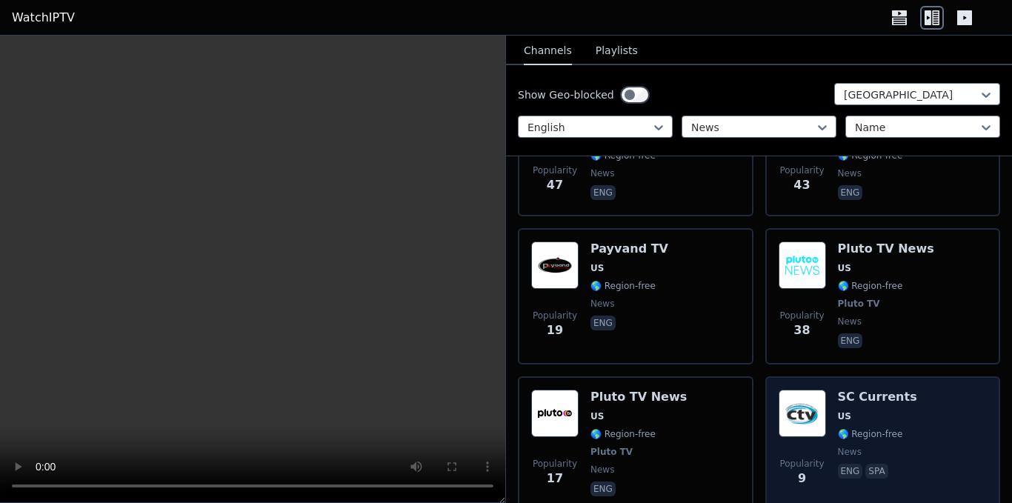
scroll to position [5630, 0]
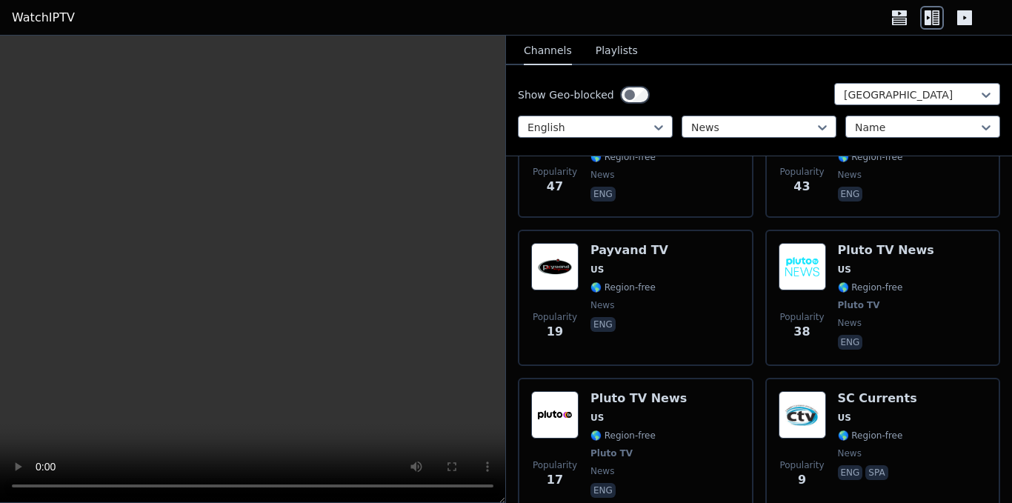
drag, startPoint x: 358, startPoint y: 258, endPoint x: 791, endPoint y: 75, distance: 470.4
click at [791, 75] on div "Show Geo-blocked [GEOGRAPHIC_DATA] English News Name" at bounding box center [759, 110] width 506 height 91
